Goal: Task Accomplishment & Management: Manage account settings

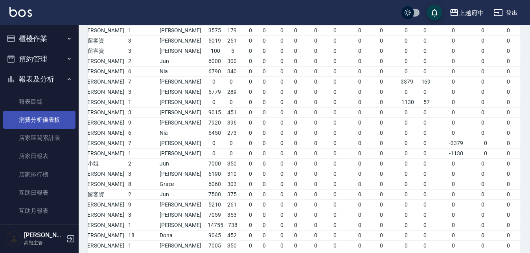
scroll to position [567, 0]
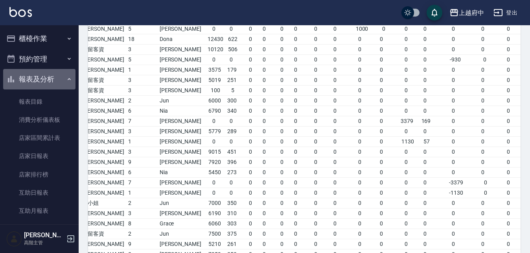
drag, startPoint x: 63, startPoint y: 77, endPoint x: 57, endPoint y: 77, distance: 6.7
click at [60, 78] on button "報表及分析" at bounding box center [39, 79] width 72 height 20
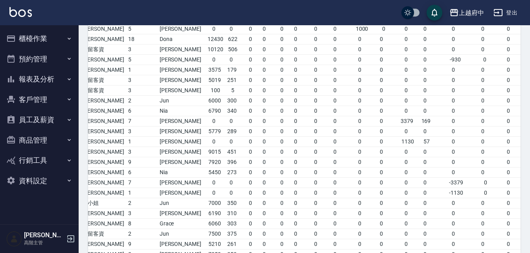
click at [52, 118] on button "員工及薪資" at bounding box center [39, 119] width 72 height 20
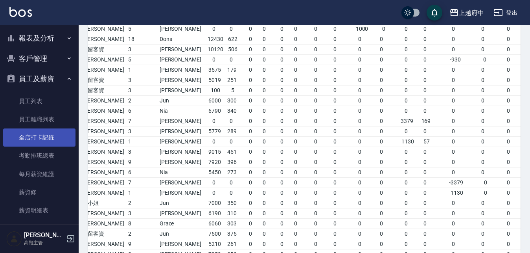
scroll to position [79, 0]
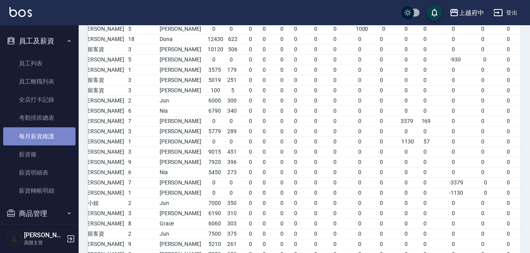
click at [45, 135] on link "每月薪資維護" at bounding box center [39, 136] width 72 height 18
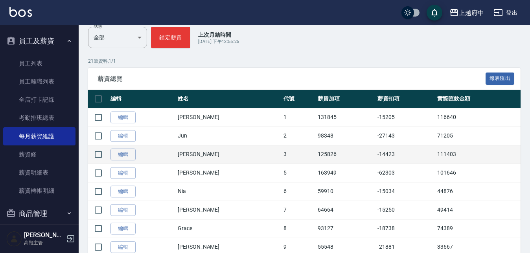
scroll to position [118, 0]
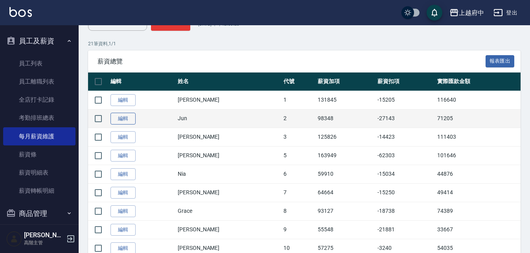
click at [115, 114] on link "編輯" at bounding box center [123, 119] width 25 height 12
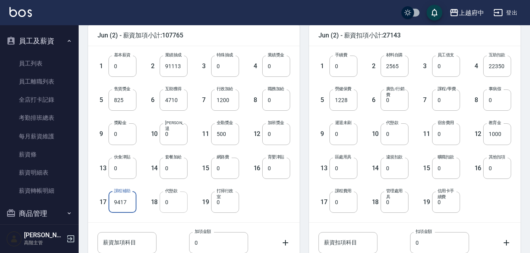
scroll to position [258, 0]
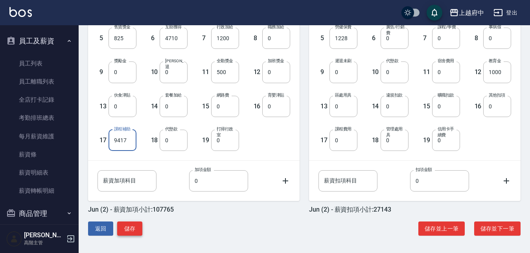
type input "9417"
click at [127, 228] on button "儲存" at bounding box center [129, 228] width 25 height 15
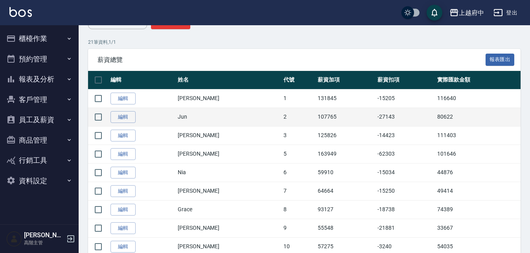
scroll to position [157, 0]
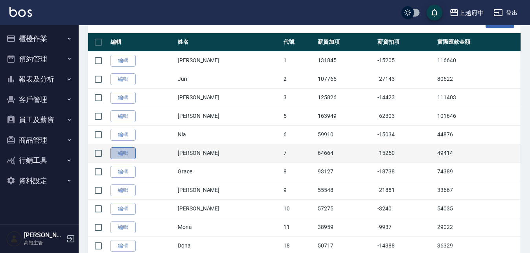
click at [121, 154] on link "編輯" at bounding box center [123, 153] width 25 height 12
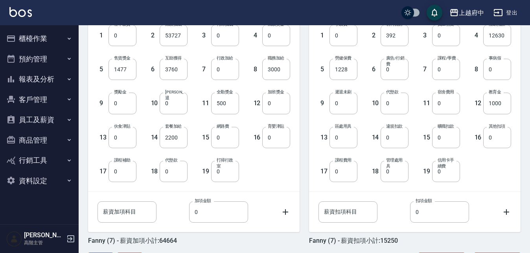
scroll to position [258, 0]
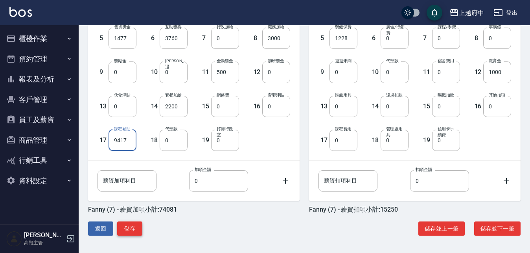
type input "9417"
click at [129, 225] on button "儲存" at bounding box center [129, 228] width 25 height 15
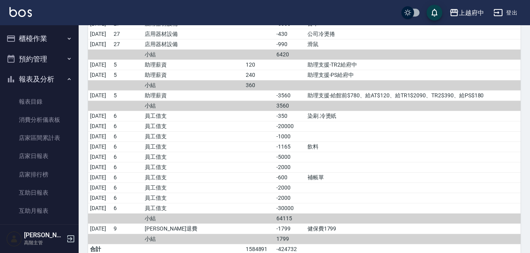
scroll to position [590, 0]
